Goal: Information Seeking & Learning: Learn about a topic

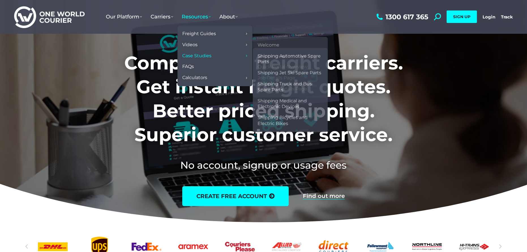
scroll to position [2, 0]
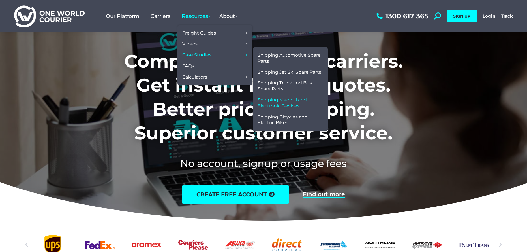
click at [287, 98] on span "Shipping Medical and Electronic Devices" at bounding box center [290, 103] width 65 height 12
